Goal: Answer question/provide support

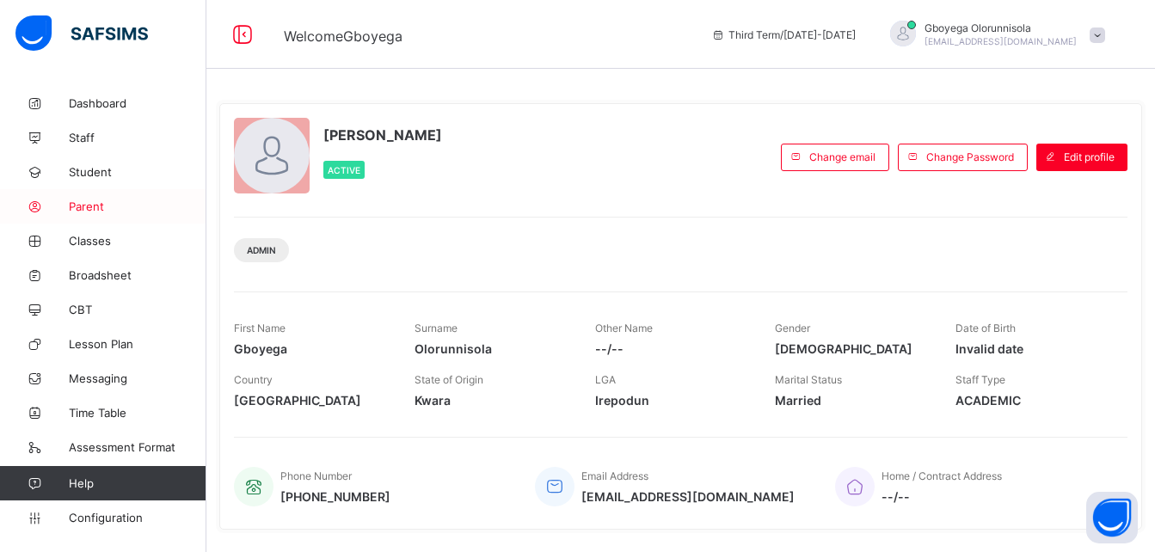
click at [94, 206] on span "Parent" at bounding box center [138, 207] width 138 height 14
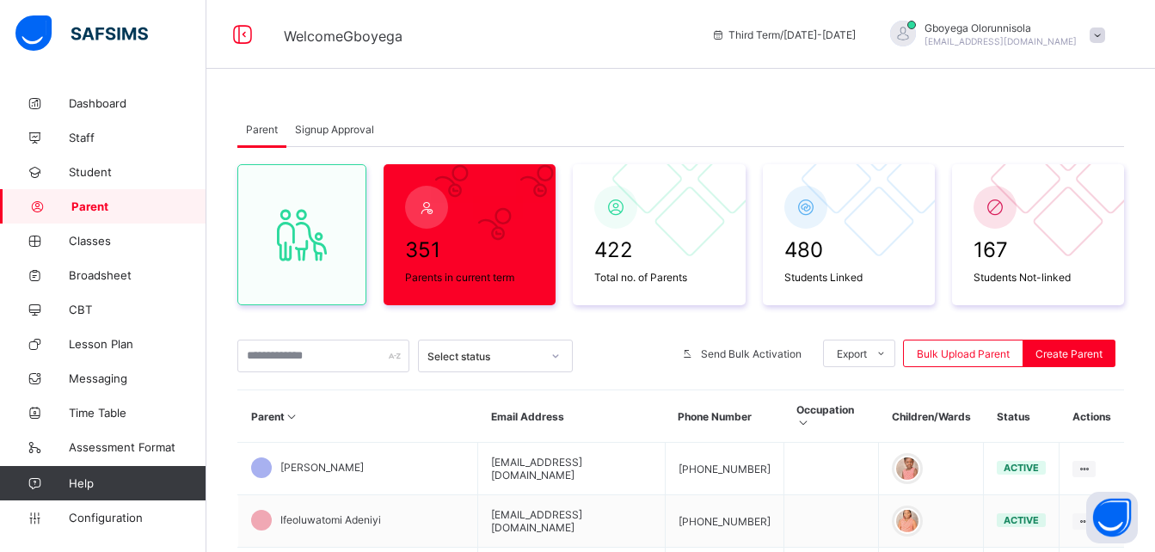
click at [342, 130] on span "Signup Approval" at bounding box center [334, 129] width 79 height 13
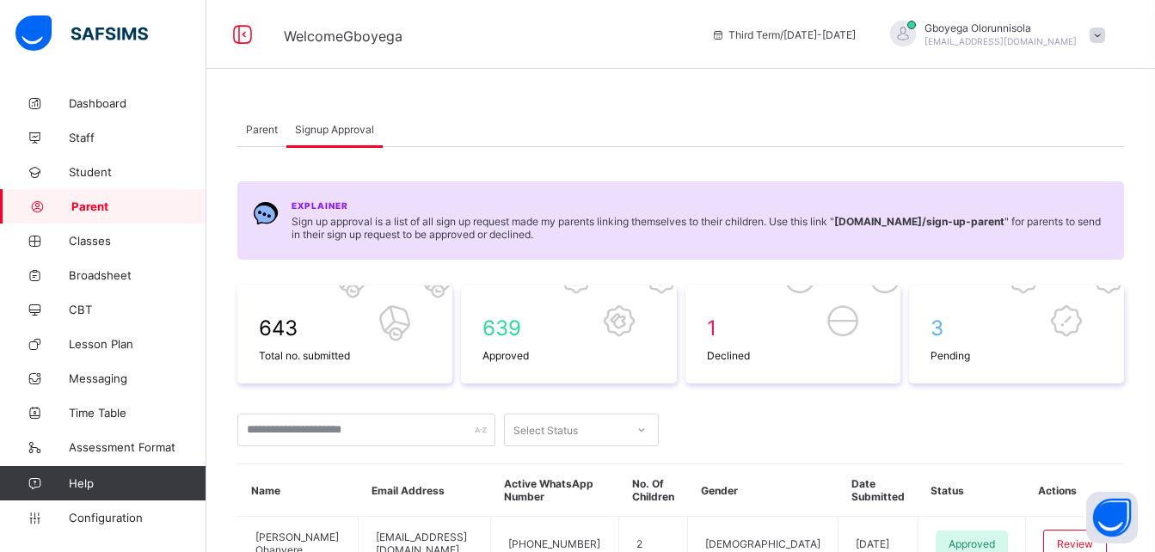
click at [255, 129] on span "Parent" at bounding box center [262, 129] width 32 height 13
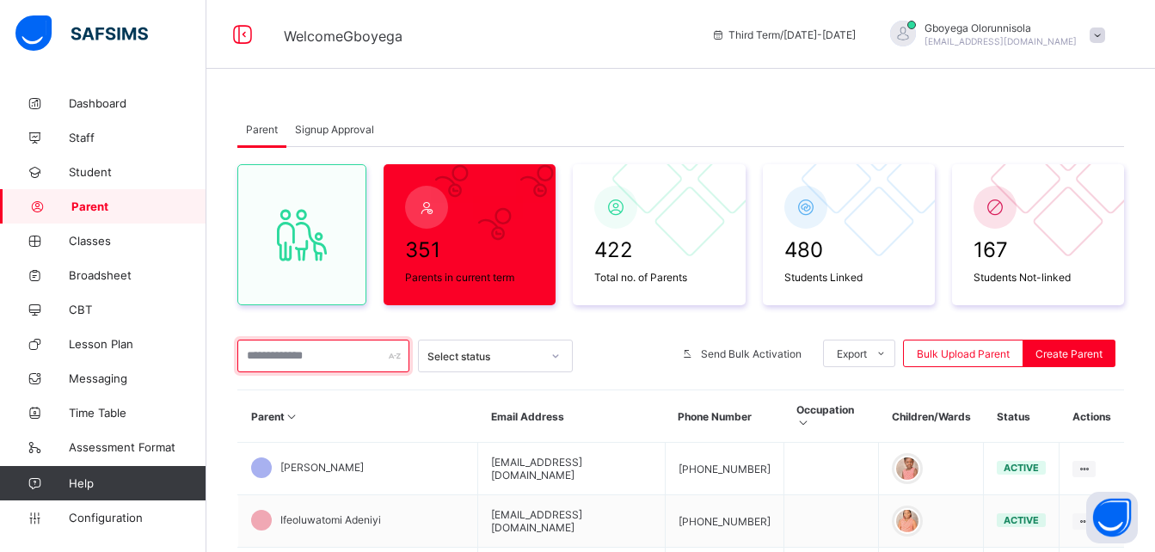
click at [359, 353] on input "text" at bounding box center [323, 356] width 172 height 33
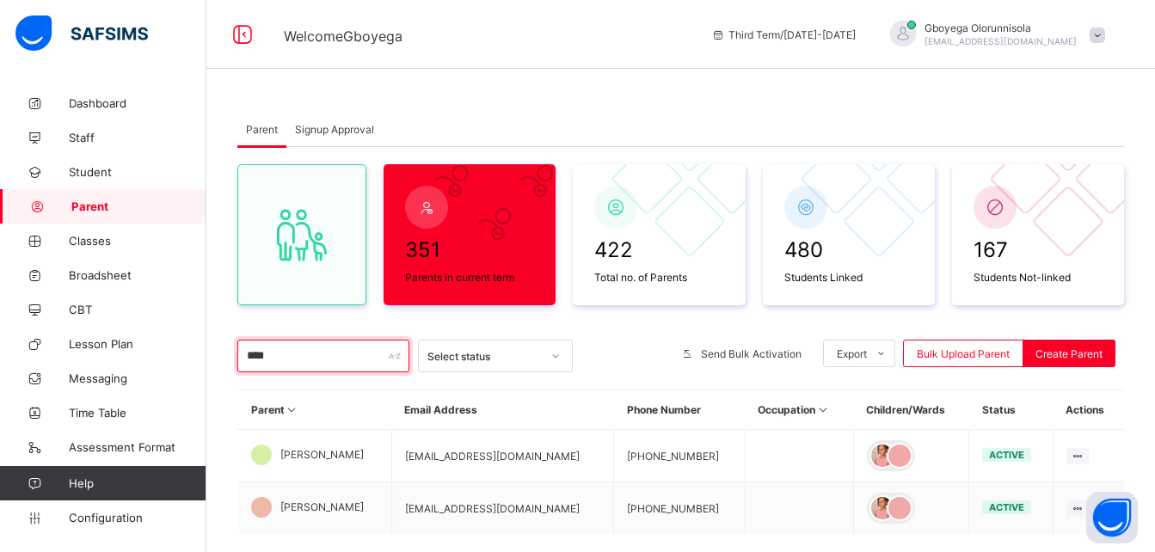
type input "****"
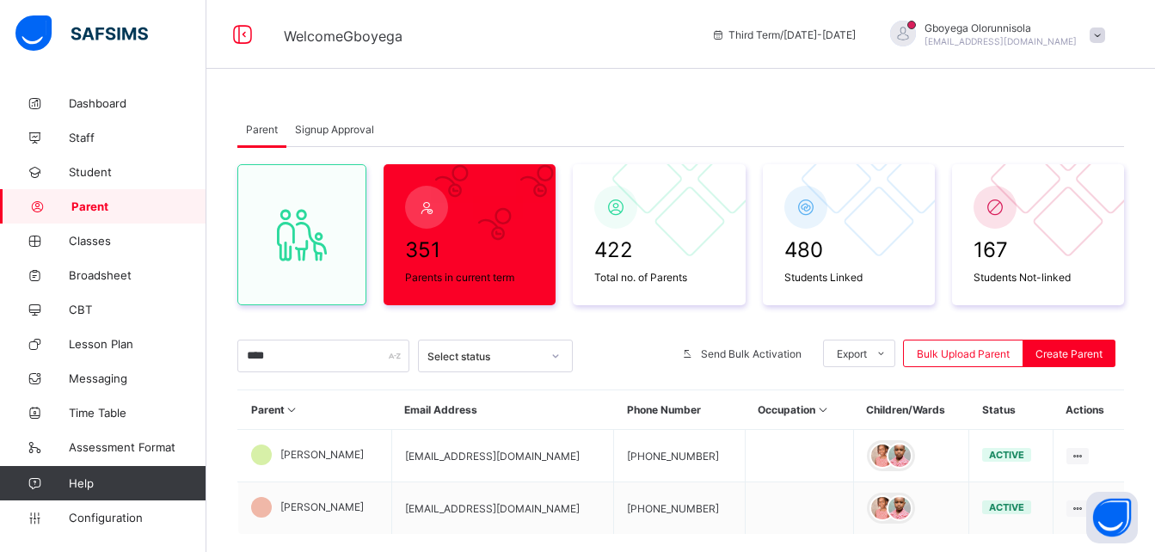
scroll to position [103, 0]
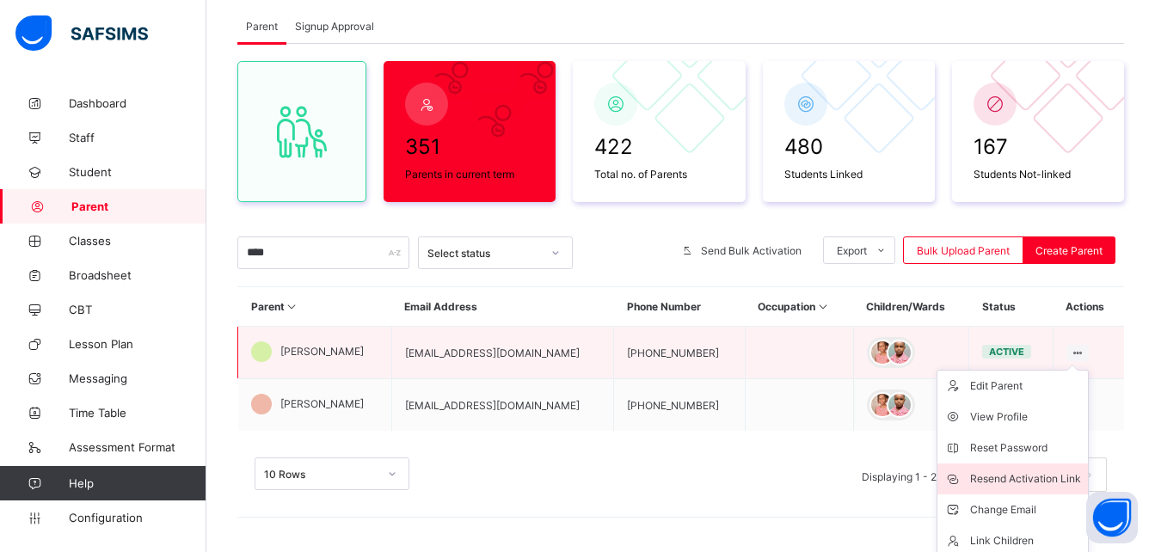
click at [1018, 477] on div "Resend Activation Link" at bounding box center [1025, 478] width 111 height 17
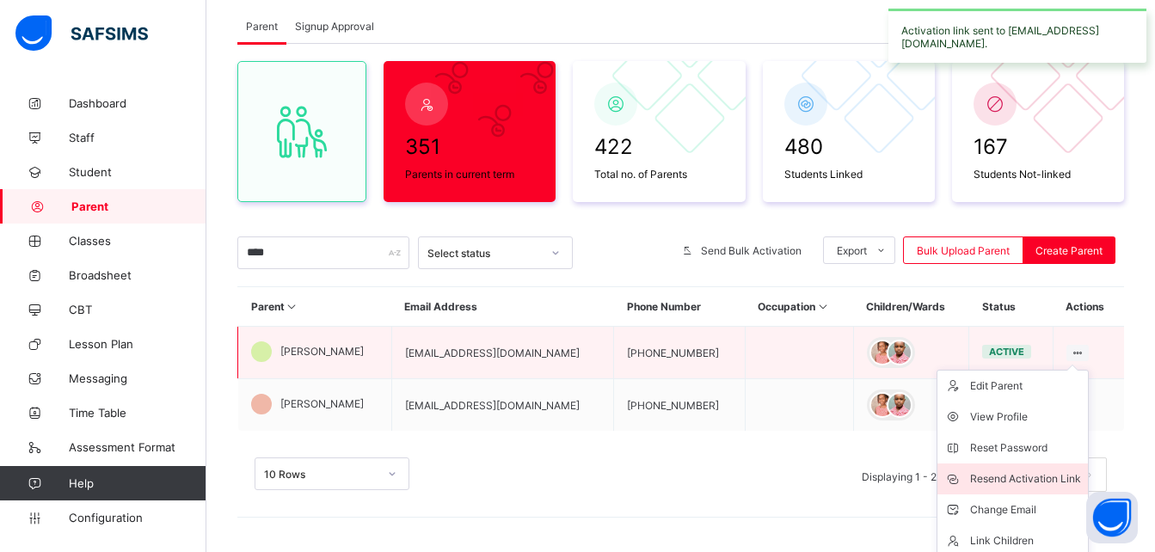
click at [1018, 477] on div "Resend Activation Link" at bounding box center [1025, 478] width 111 height 17
